Goal: Transaction & Acquisition: Purchase product/service

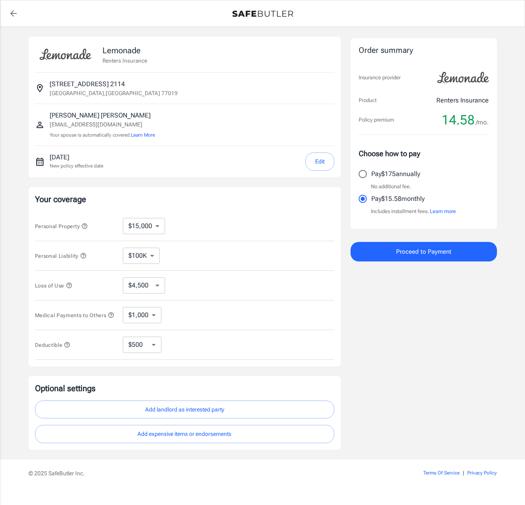
select select "15000"
select select "500"
click at [154, 137] on button "Learn More" at bounding box center [143, 134] width 24 height 7
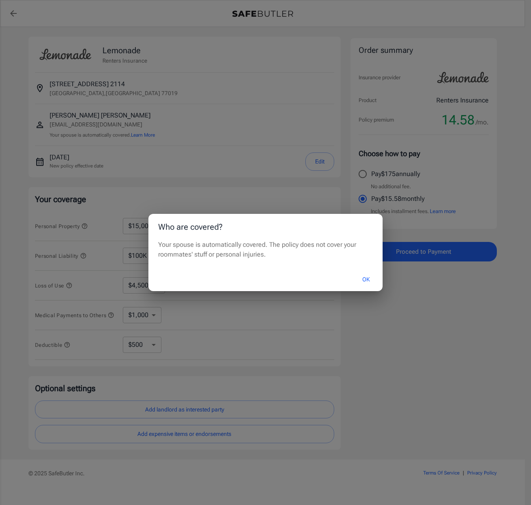
click at [363, 278] on button "OK" at bounding box center [366, 279] width 26 height 17
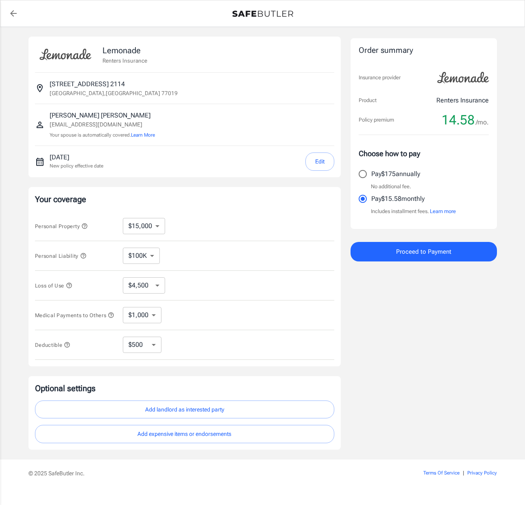
click at [311, 162] on button "Edit" at bounding box center [319, 161] width 29 height 18
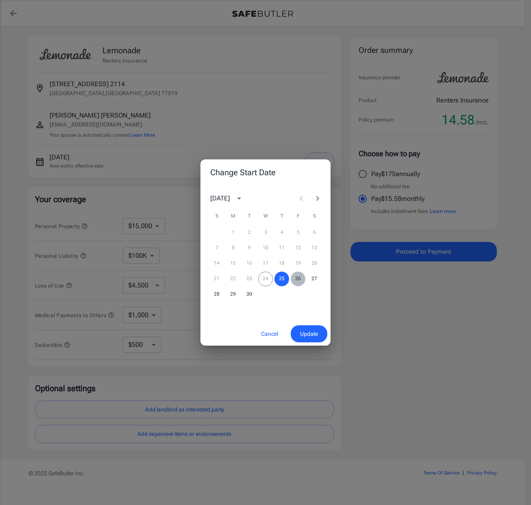
click at [296, 281] on button "26" at bounding box center [298, 278] width 15 height 15
click at [310, 330] on span "Update" at bounding box center [309, 334] width 18 height 10
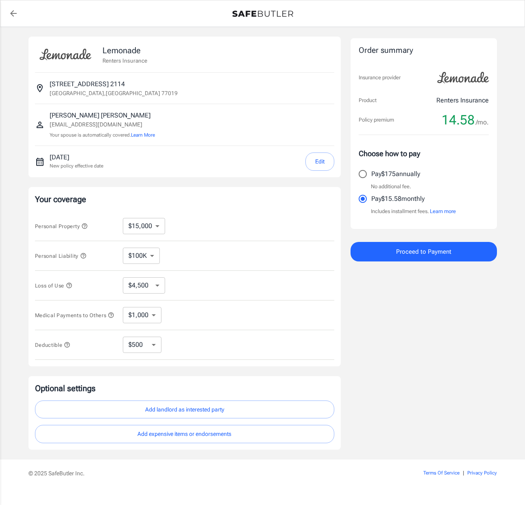
click at [432, 249] on span "Proceed to Payment" at bounding box center [423, 251] width 55 height 11
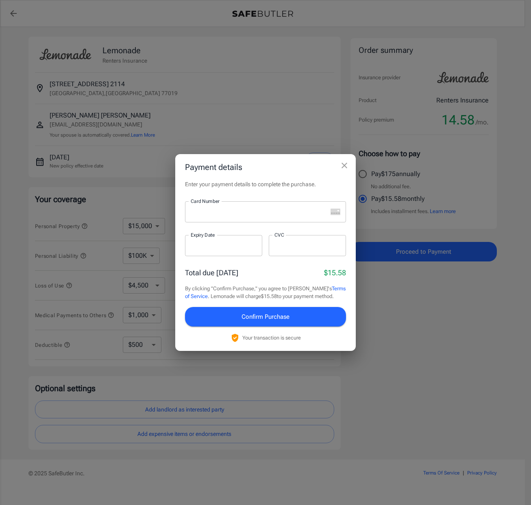
click at [347, 165] on icon "close" at bounding box center [344, 166] width 10 height 10
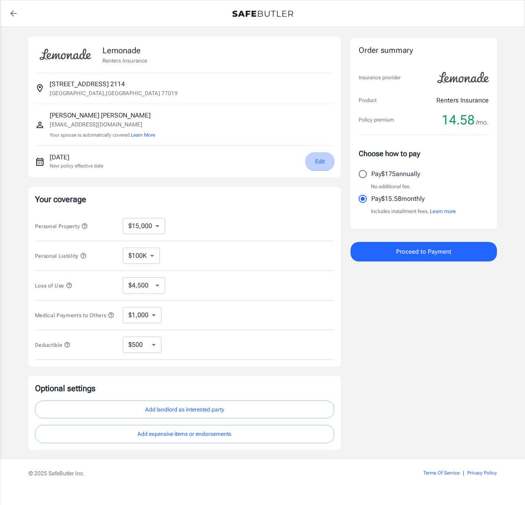
click at [326, 162] on button "Edit" at bounding box center [319, 161] width 29 height 18
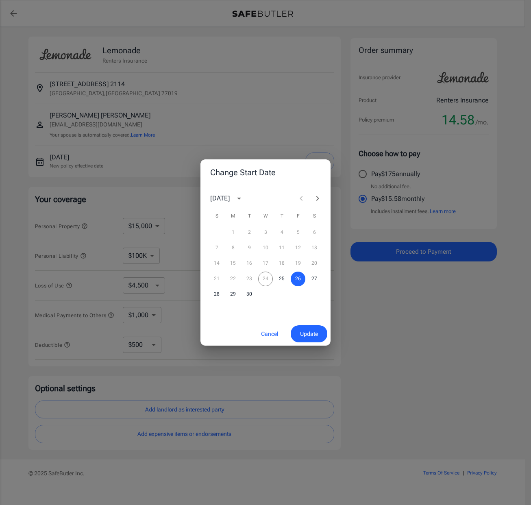
click at [326, 162] on h2 "Change Start Date" at bounding box center [265, 172] width 130 height 26
click at [327, 95] on div "Change Start Date [DATE] S M T W T F S 1 2 3 4 5 6 7 8 9 10 11 12 13 14 15 16 1…" at bounding box center [265, 252] width 531 height 505
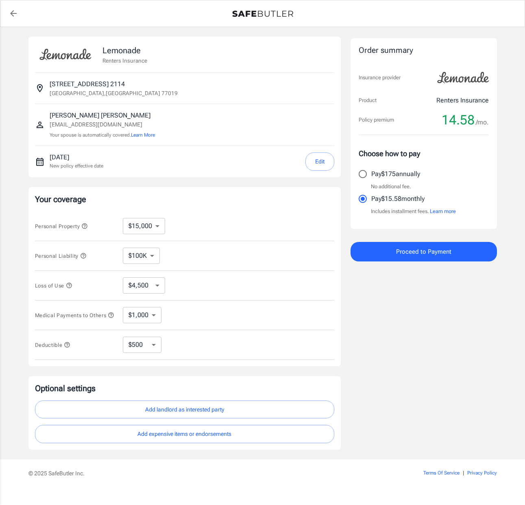
click at [148, 223] on select "$10,000 $15,000 $20,000 $25,000 $30,000 $40,000 $50,000 $100K $150K $200K $250K" at bounding box center [144, 226] width 42 height 16
select select "10000"
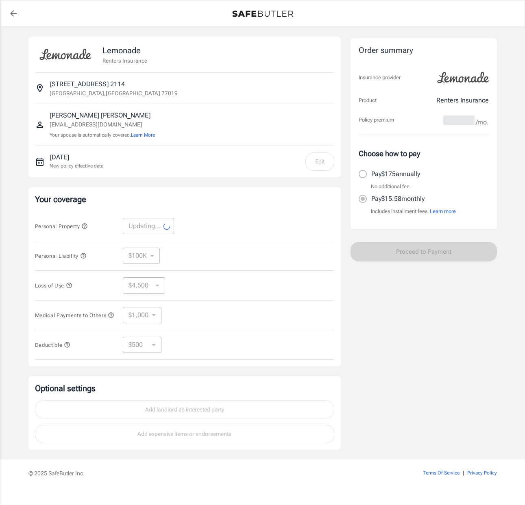
select select "10000"
select select "3000"
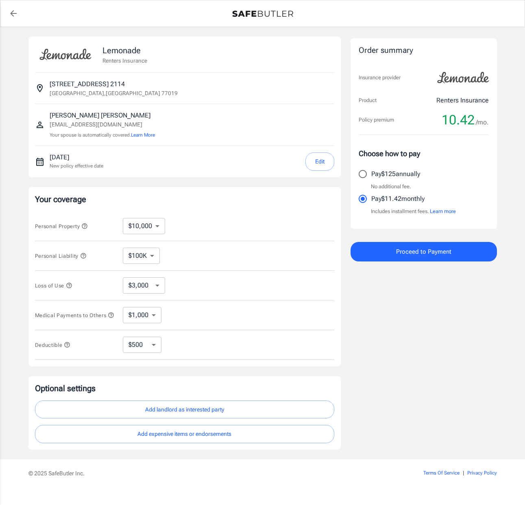
click at [148, 224] on select "$10,000 $15,000 $20,000 $25,000 $30,000 $40,000 $50,000 $100K $150K $200K $250K" at bounding box center [144, 226] width 42 height 16
select select "15000"
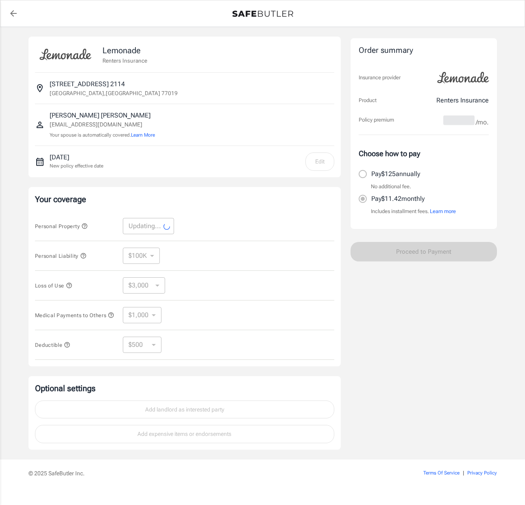
select select "15000"
select select "4500"
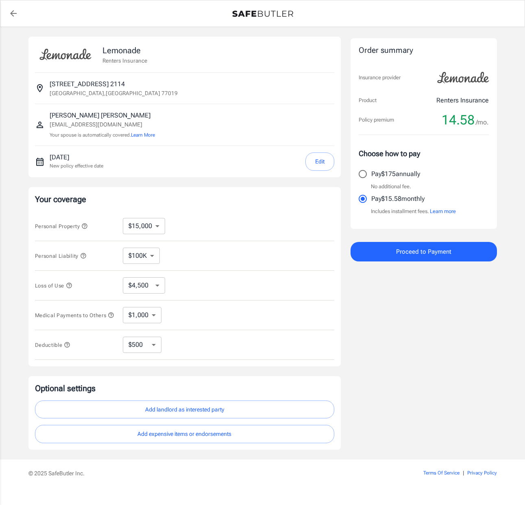
click at [414, 248] on span "Proceed to Payment" at bounding box center [423, 251] width 55 height 11
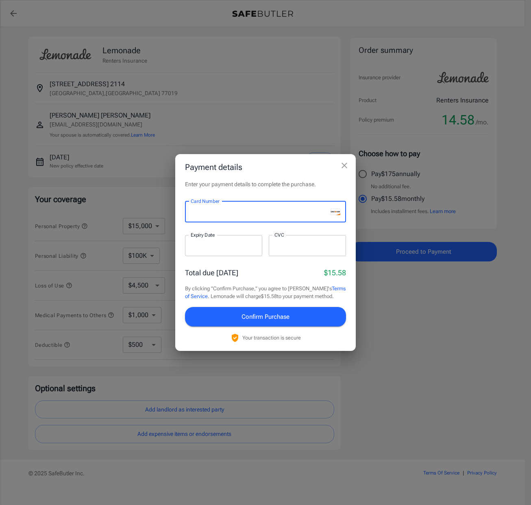
click at [209, 251] on div at bounding box center [223, 245] width 77 height 21
click at [297, 238] on div at bounding box center [307, 245] width 77 height 21
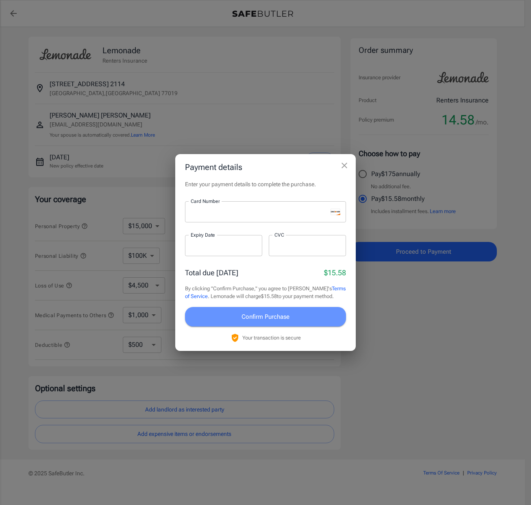
click at [277, 317] on span "Confirm Purchase" at bounding box center [265, 316] width 48 height 11
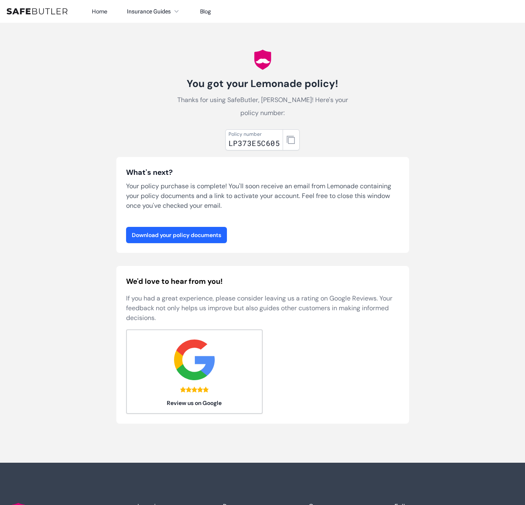
click at [208, 224] on div "What's next? Your policy purchase is complete! You'll soon receive an email fro…" at bounding box center [262, 205] width 273 height 76
click at [208, 231] on link "Download your policy documents" at bounding box center [176, 235] width 101 height 16
